Goal: Task Accomplishment & Management: Use online tool/utility

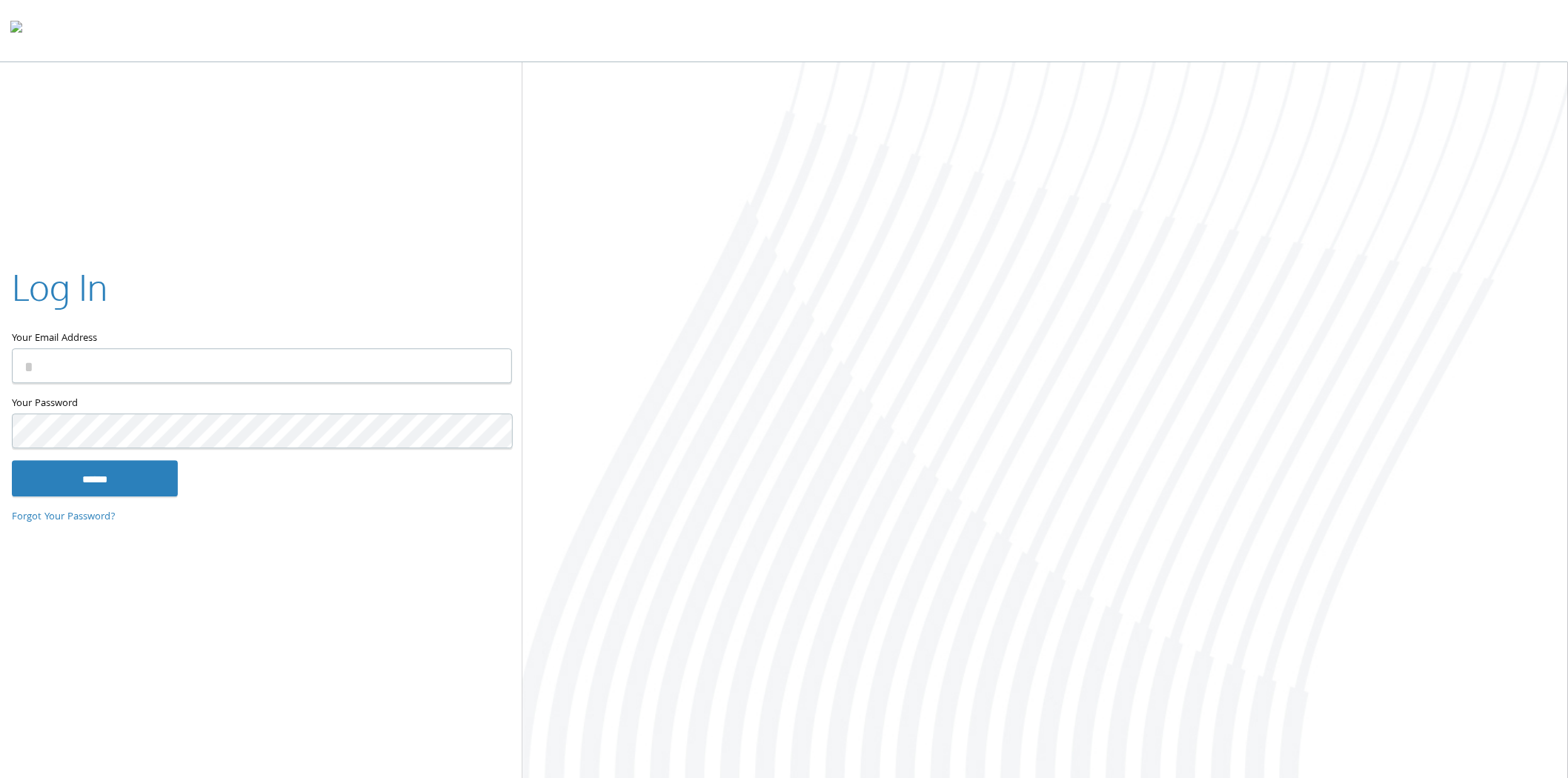
click at [251, 374] on input "Your Email Address" at bounding box center [261, 366] width 500 height 35
type input "**********"
click at [144, 481] on input "******" at bounding box center [95, 478] width 166 height 36
